Goal: Task Accomplishment & Management: Use online tool/utility

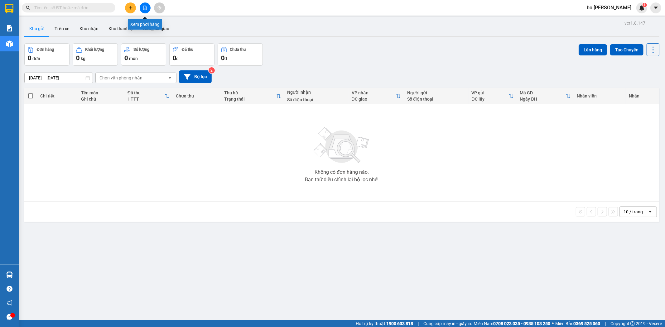
click at [145, 8] on icon "file-add" at bounding box center [145, 8] width 4 height 4
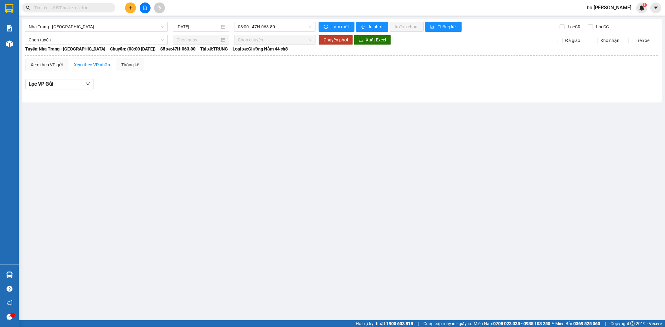
click at [107, 32] on div "Nha Trang - Buôn Ma Thuột 15/10/2025 08:00 - 47H-063.80 Làm mới In phơi In đơn …" at bounding box center [342, 61] width 640 height 84
click at [107, 29] on span "Nha Trang - Buôn Ma Thuột" at bounding box center [96, 26] width 135 height 9
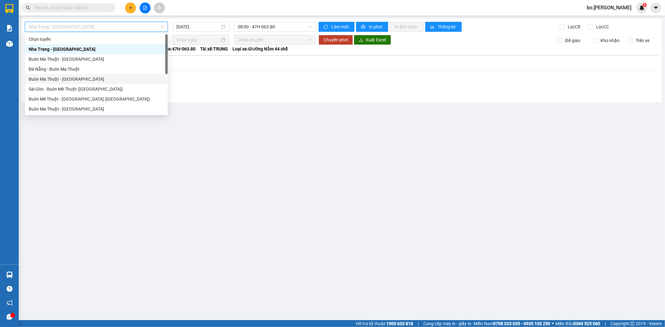
scroll to position [10, 0]
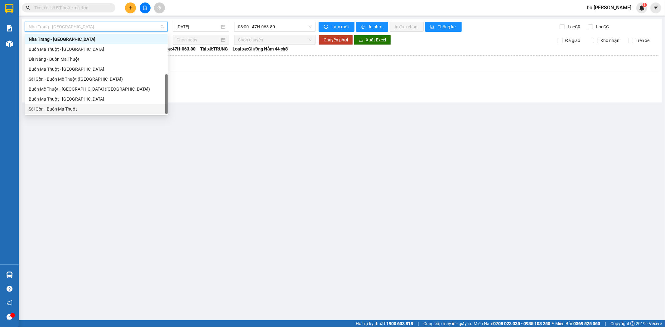
click at [79, 107] on div "Sài Gòn - Buôn Ma Thuột" at bounding box center [96, 109] width 135 height 7
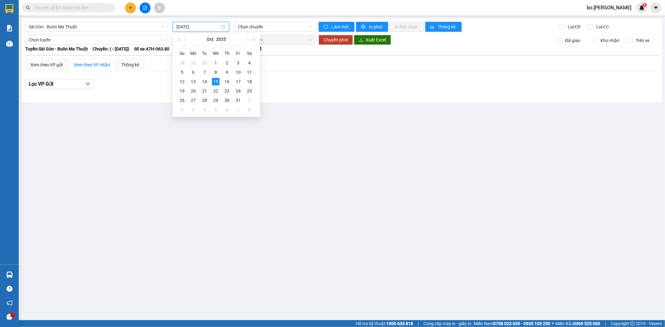
click at [207, 26] on input "15/10/2025" at bounding box center [197, 26] width 43 height 7
click at [204, 79] on div "14" at bounding box center [204, 81] width 7 height 7
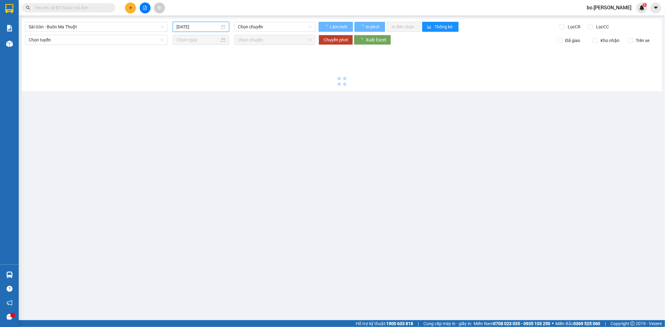
type input "14/10/2025"
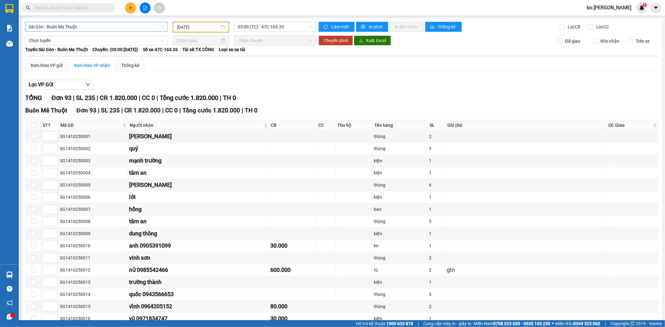
click at [117, 26] on span "Sài Gòn - Buôn Ma Thuột" at bounding box center [96, 26] width 135 height 9
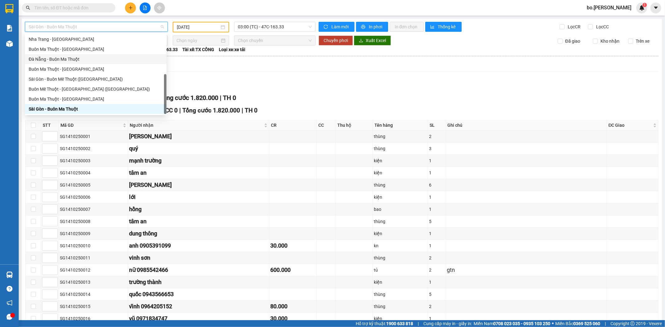
click at [57, 58] on div "Đà Nẵng - Buôn Ma Thuột" at bounding box center [96, 59] width 134 height 7
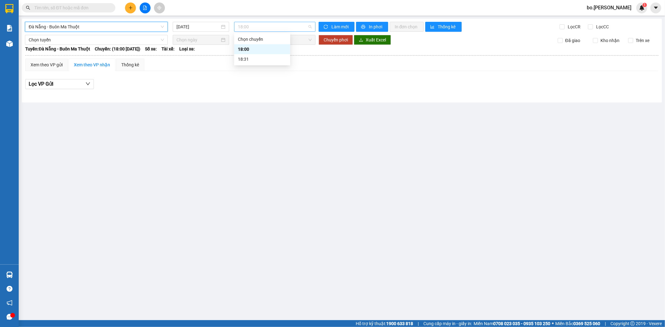
click at [242, 24] on span "18:00" at bounding box center [275, 26] width 74 height 9
click at [254, 55] on div "18:31" at bounding box center [262, 59] width 56 height 10
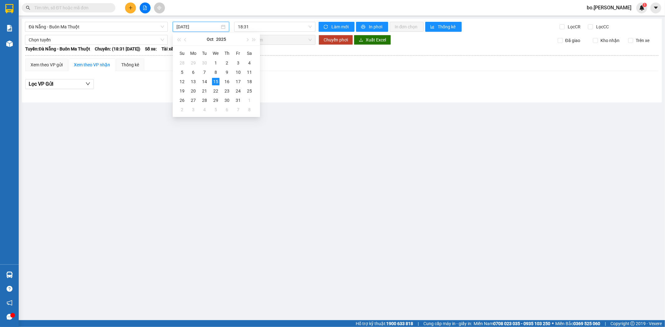
click at [204, 28] on input "15/10/2025" at bounding box center [197, 26] width 43 height 7
click at [203, 80] on div "14" at bounding box center [204, 81] width 7 height 7
type input "14/10/2025"
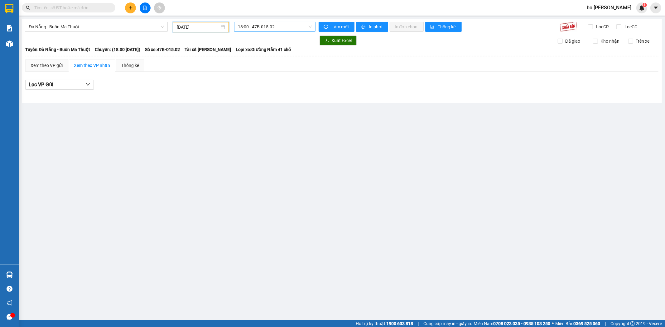
click at [262, 22] on div "18:00 - 47B-015.02" at bounding box center [274, 27] width 81 height 10
click at [266, 60] on div "18:31 - 47B-012.31" at bounding box center [262, 59] width 49 height 7
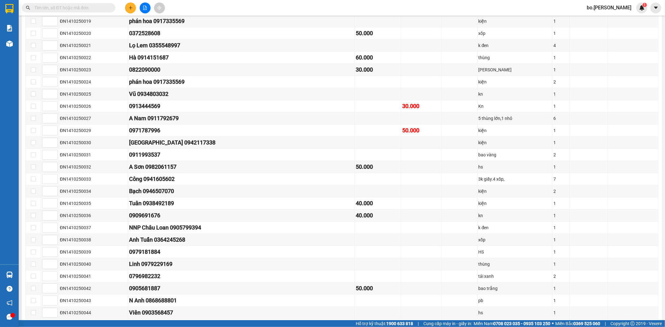
scroll to position [428, 0]
